Goal: Task Accomplishment & Management: Complete application form

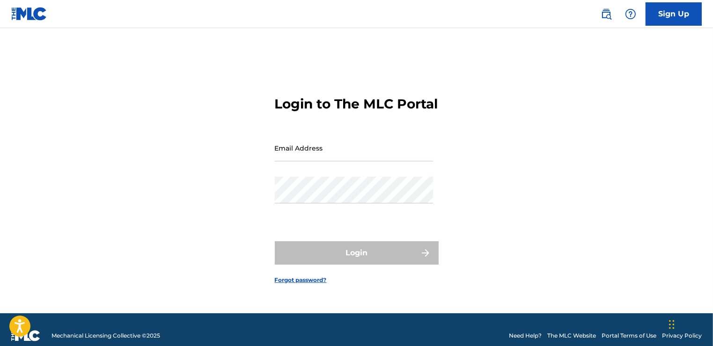
click at [318, 153] on input "Email Address" at bounding box center [354, 148] width 158 height 27
type input "issousakis@gmail.com"
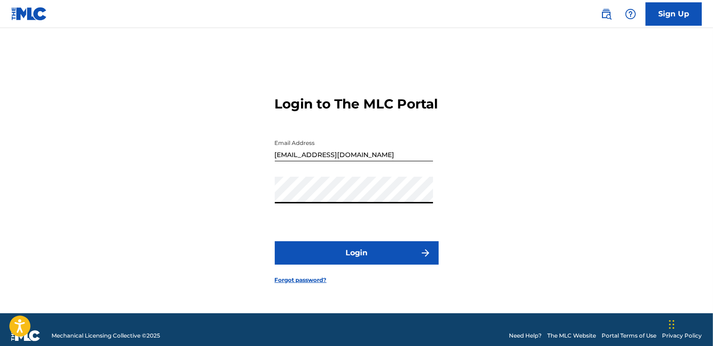
click at [346, 263] on button "Login" at bounding box center [357, 252] width 164 height 23
click at [346, 262] on button "Login" at bounding box center [357, 252] width 164 height 23
click at [347, 261] on button "Login" at bounding box center [357, 252] width 164 height 23
click at [365, 159] on input "issousakis@gmail.com" at bounding box center [354, 148] width 158 height 27
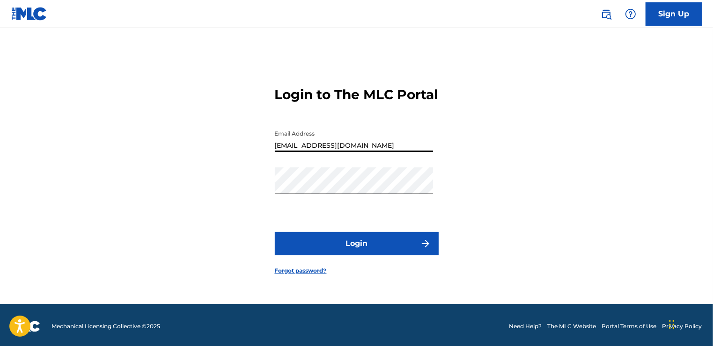
scroll to position [12, 0]
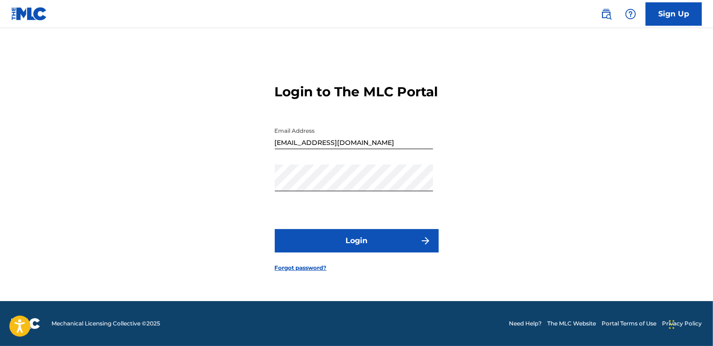
click at [668, 16] on link "Sign Up" at bounding box center [673, 13] width 56 height 23
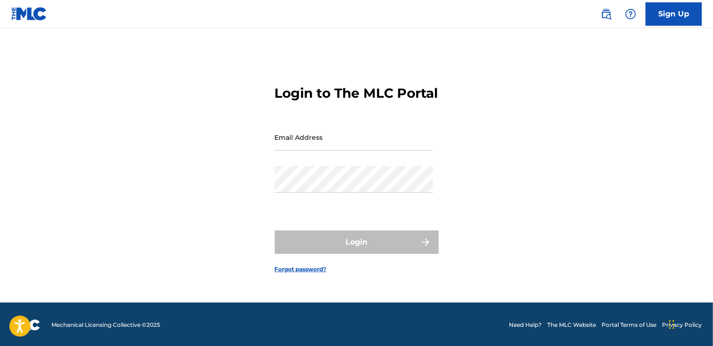
scroll to position [12, 0]
